Goal: Task Accomplishment & Management: Manage account settings

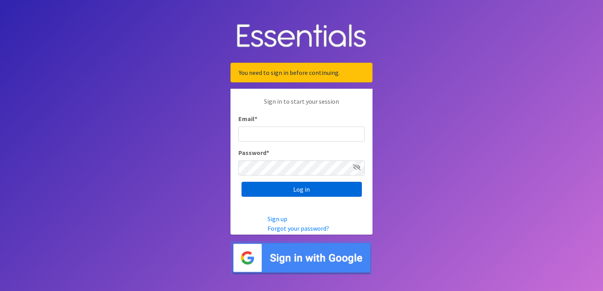
type input "[EMAIL_ADDRESS][DOMAIN_NAME]"
click at [291, 195] on input "Log in" at bounding box center [302, 189] width 120 height 15
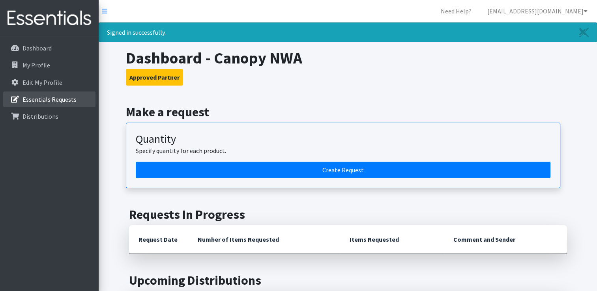
click at [60, 99] on p "Essentials Requests" at bounding box center [49, 100] width 54 height 8
